Goal: Information Seeking & Learning: Understand process/instructions

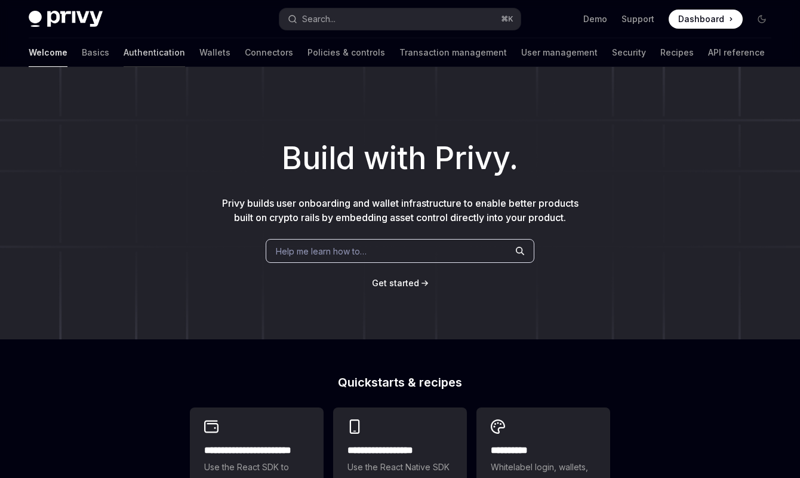
click at [124, 57] on link "Authentication" at bounding box center [154, 52] width 61 height 29
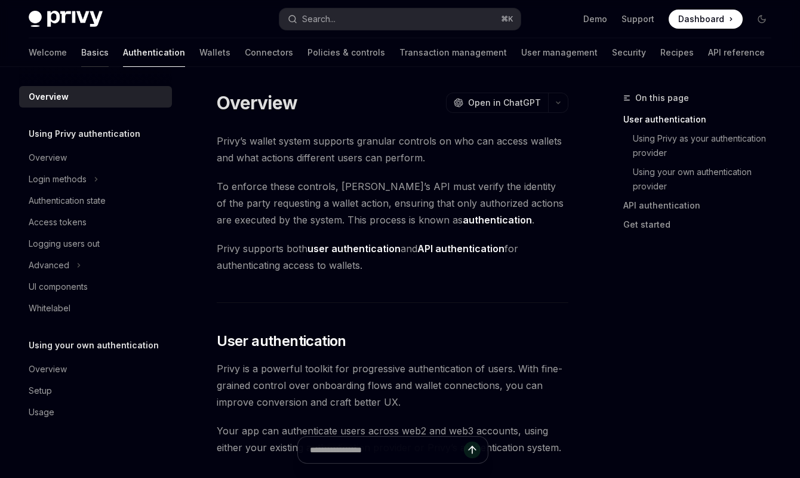
click at [81, 50] on link "Basics" at bounding box center [94, 52] width 27 height 29
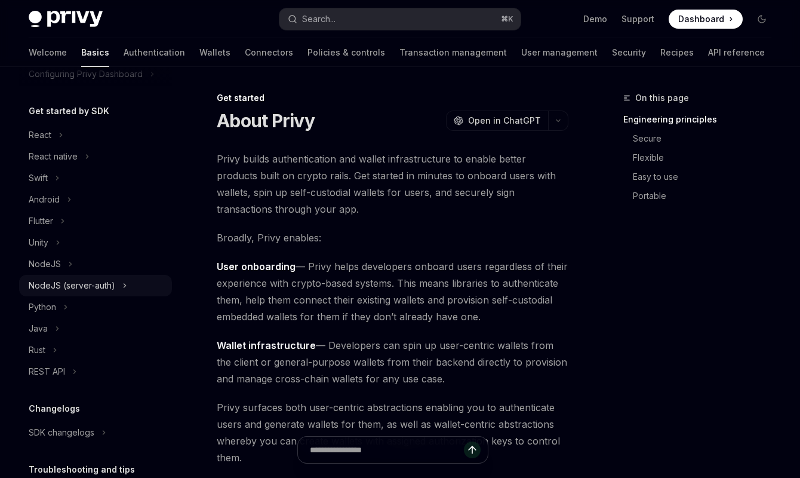
scroll to position [118, 0]
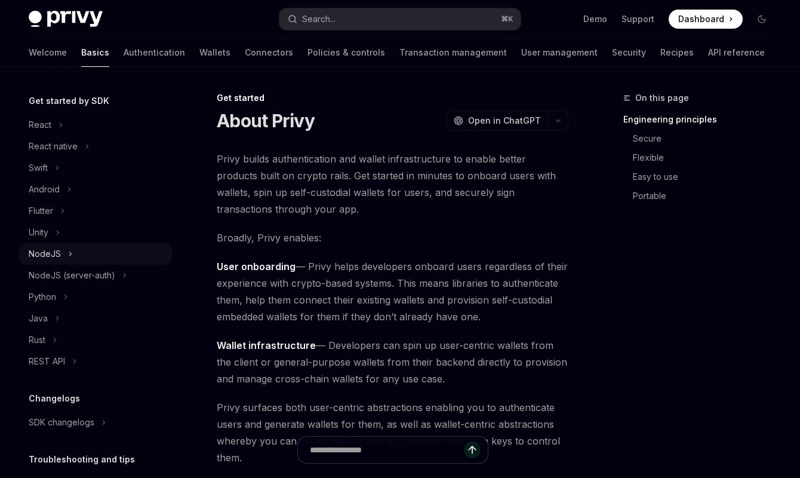
click at [49, 258] on div "NodeJS" at bounding box center [45, 254] width 32 height 14
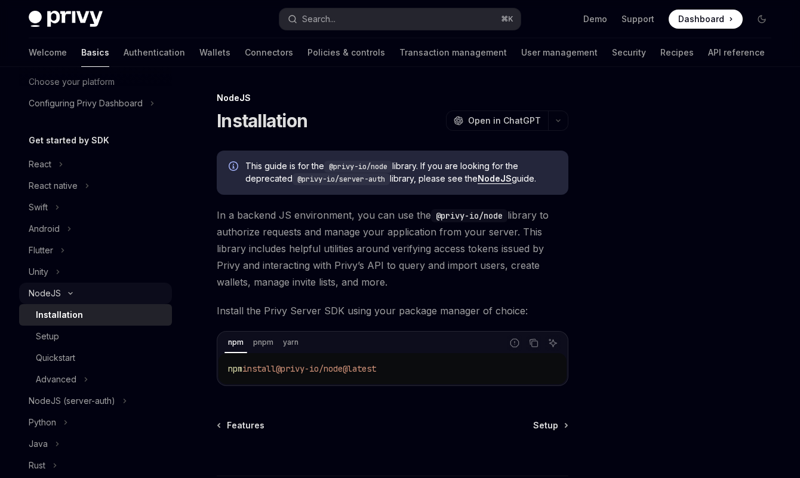
scroll to position [63, 0]
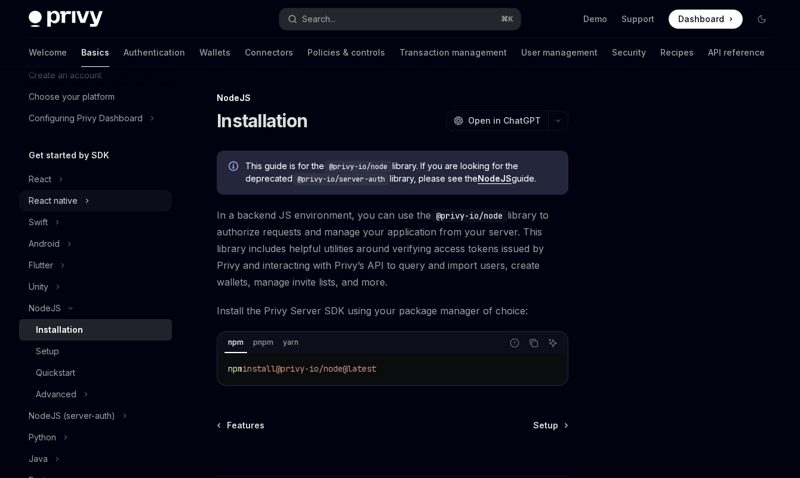
click at [51, 198] on div "React native" at bounding box center [53, 200] width 49 height 14
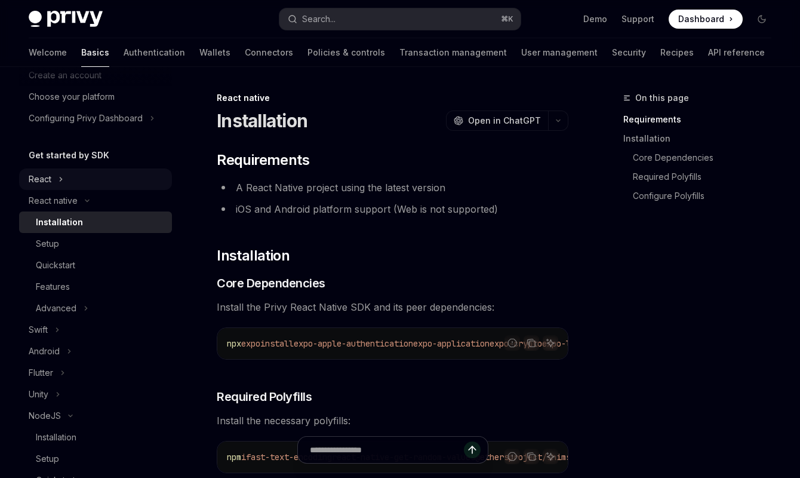
click at [48, 182] on div "React" at bounding box center [40, 179] width 23 height 14
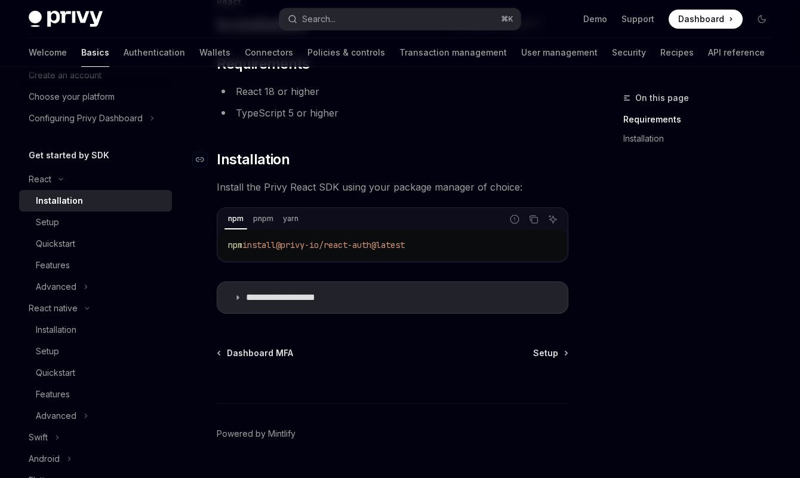
scroll to position [104, 0]
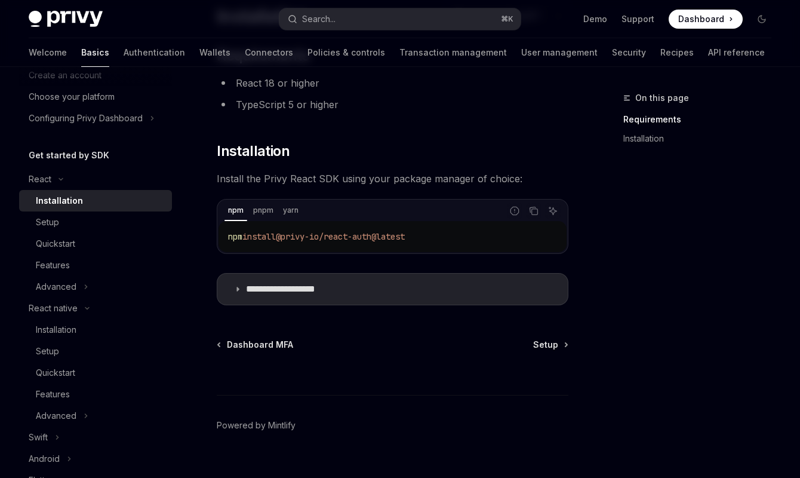
drag, startPoint x: 431, startPoint y: 237, endPoint x: 217, endPoint y: 217, distance: 214.6
click at [217, 218] on div "npm pnpm yarn Report incorrect code Copy Ask AI npm install @privy-io/react-aut…" at bounding box center [393, 226] width 352 height 55
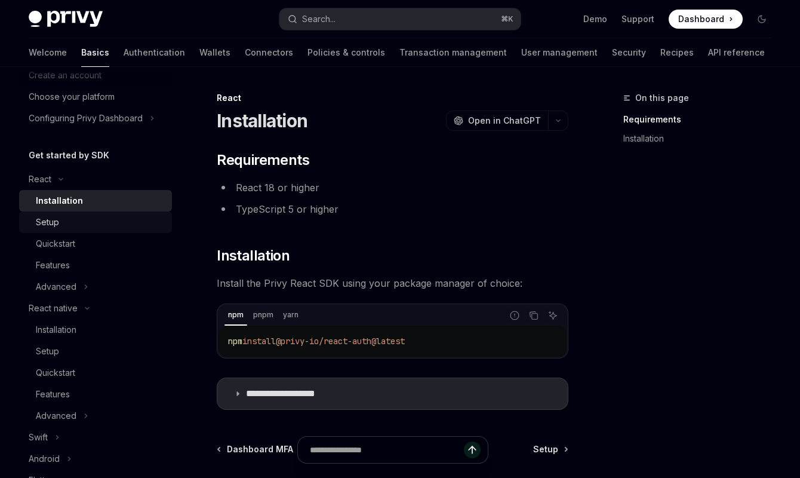
click at [45, 220] on div "Setup" at bounding box center [47, 222] width 23 height 14
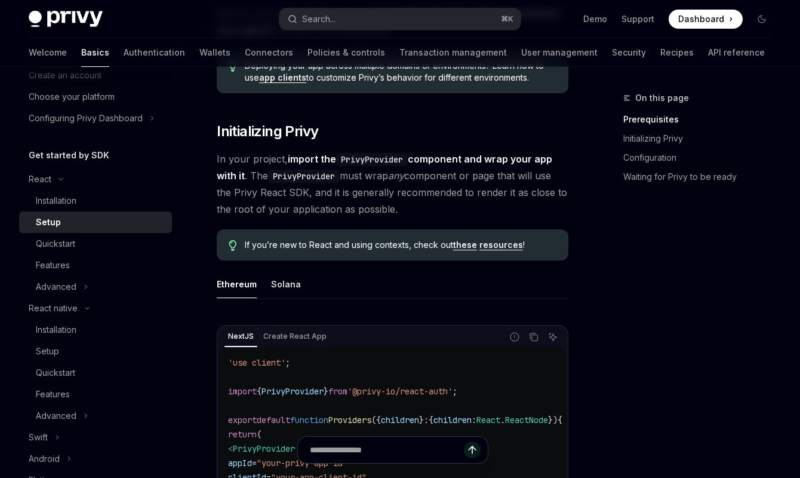
scroll to position [184, 0]
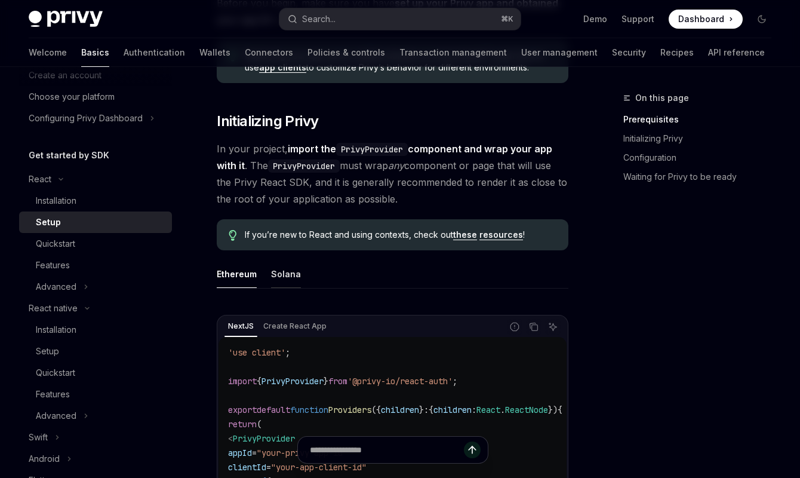
click at [278, 276] on div "Solana" at bounding box center [286, 274] width 30 height 28
click at [225, 280] on div "Ethereum" at bounding box center [237, 274] width 40 height 28
type textarea "*"
click at [269, 274] on ul "Ethereum Solana" at bounding box center [393, 274] width 352 height 29
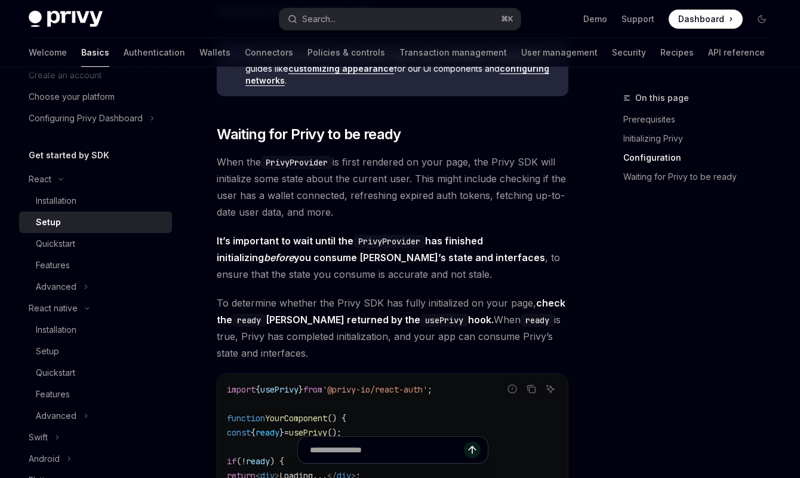
scroll to position [1132, 0]
